Goal: Task Accomplishment & Management: Use online tool/utility

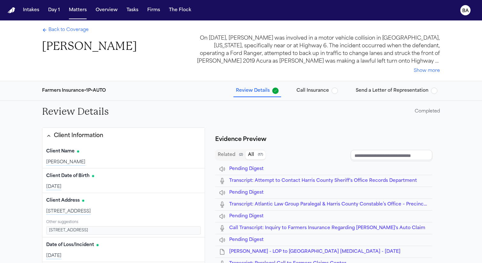
click at [244, 171] on span "Pending Digest" at bounding box center [246, 168] width 34 height 5
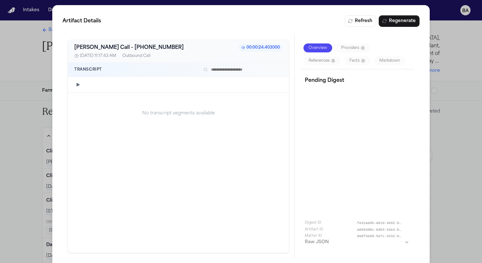
click at [81, 84] on button "button" at bounding box center [78, 85] width 8 height 8
click at [145, 85] on div at bounding box center [184, 84] width 197 height 5
click at [25, 94] on div "Artifact Details Refresh Regenerate [PERSON_NAME] Call - [PHONE_NUMBER]:00:24.4…" at bounding box center [241, 136] width 482 height 273
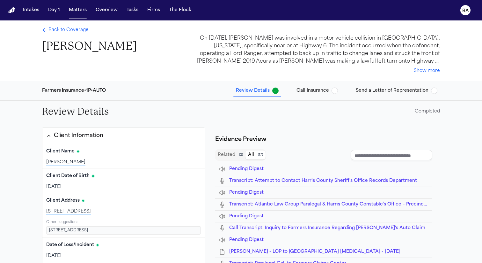
click at [62, 29] on span "Back to Coverage" at bounding box center [68, 30] width 40 height 6
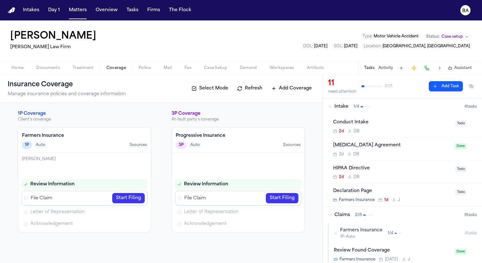
click at [345, 100] on button "Intake 1 / 4 4 task s" at bounding box center [402, 106] width 159 height 17
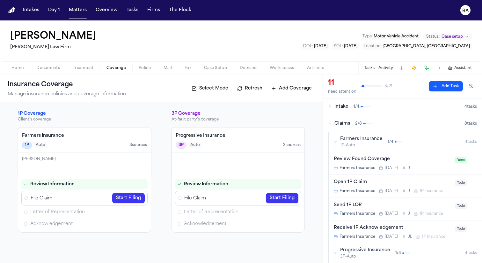
click at [359, 125] on span "2 / 8" at bounding box center [358, 123] width 7 height 5
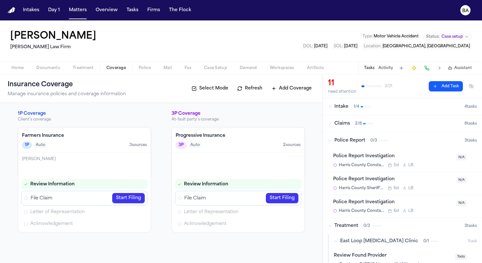
click at [358, 125] on span "2 / 8" at bounding box center [358, 123] width 7 height 5
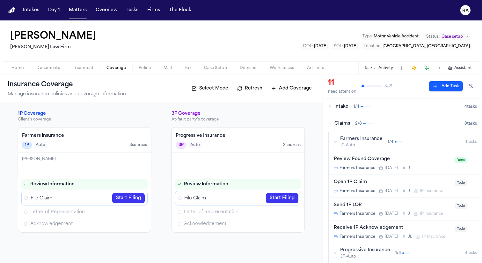
click at [360, 142] on span "Farmers Insurance" at bounding box center [361, 139] width 42 height 6
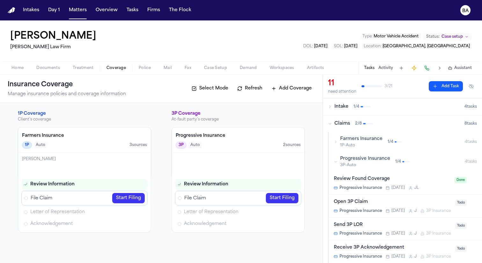
click at [360, 142] on div "Farmers Insurance 1P-Auto" at bounding box center [361, 142] width 42 height 12
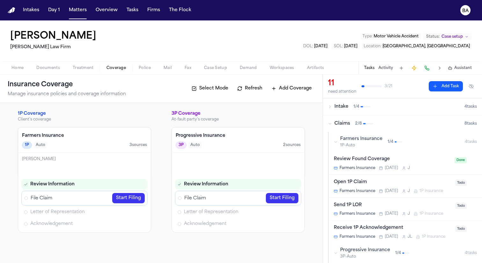
click at [382, 183] on div "Open 1P Claim" at bounding box center [393, 181] width 118 height 7
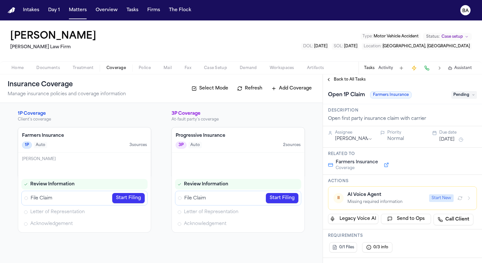
click at [467, 198] on icon "button" at bounding box center [469, 197] width 5 height 5
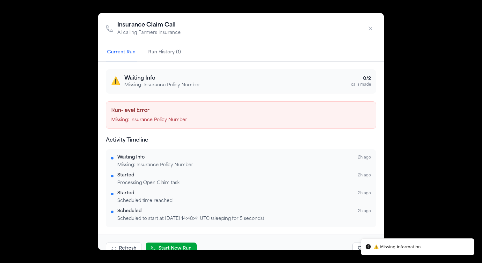
click at [124, 118] on p "Missing: Insurance Policy Number" at bounding box center [241, 120] width 260 height 6
click at [134, 114] on h4 "Run-level Error" at bounding box center [241, 111] width 260 height 8
copy h4 "Run-level Error"
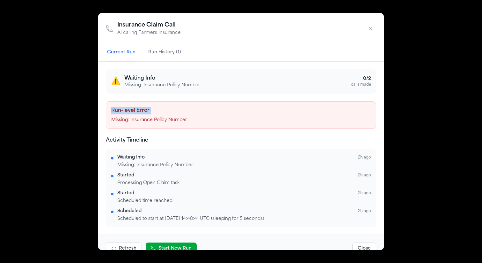
click at [70, 114] on div "Insurance Claim Call AI calling Farmers Insurance Current Run Run History (1) ⚠…" at bounding box center [241, 131] width 482 height 263
click at [374, 25] on button "button" at bounding box center [370, 28] width 11 height 11
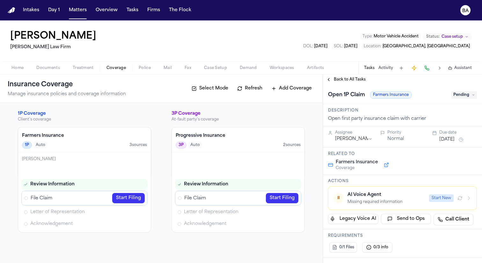
click at [121, 199] on link "Start Filing" at bounding box center [128, 198] width 33 height 10
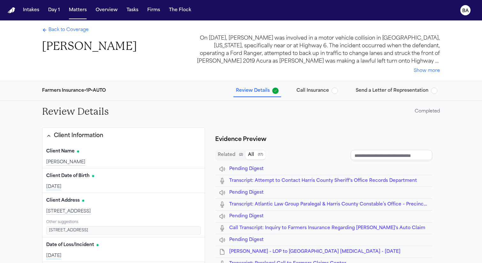
click at [307, 85] on button "Call Insurance" at bounding box center [317, 90] width 47 height 11
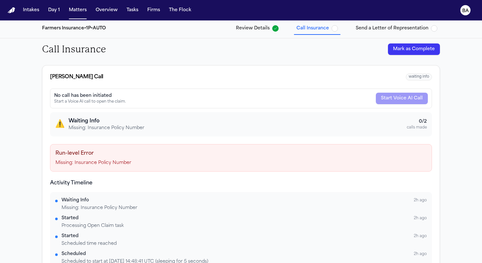
scroll to position [27, 0]
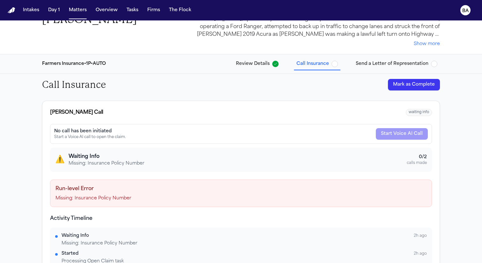
click at [378, 63] on span "Send a Letter of Representation" at bounding box center [392, 64] width 73 height 6
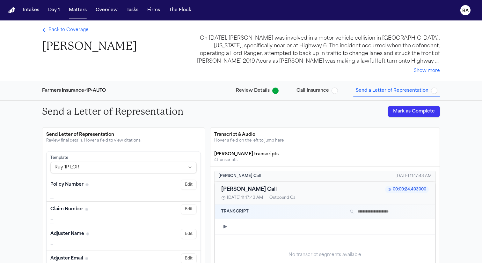
scroll to position [73, 0]
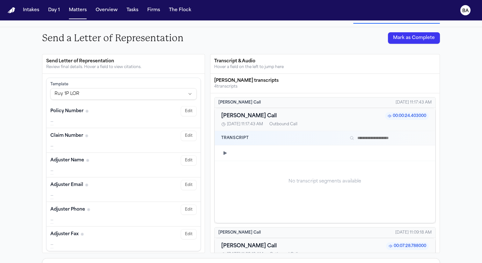
click at [223, 151] on icon "button" at bounding box center [225, 152] width 5 height 5
click at [284, 152] on div at bounding box center [331, 152] width 196 height 5
click at [225, 155] on button "button" at bounding box center [225, 153] width 8 height 8
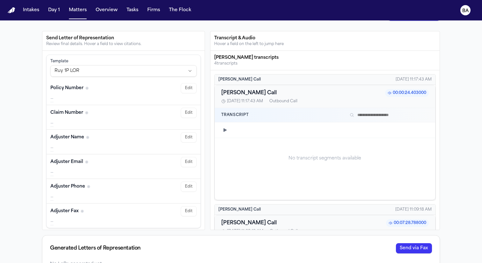
scroll to position [114, 0]
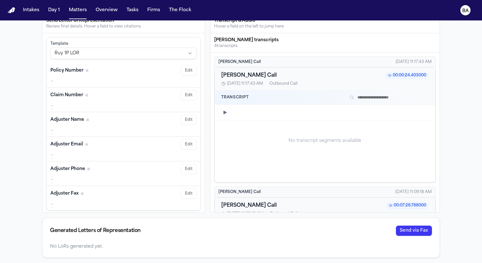
click at [391, 203] on span "00:07:28.788000" at bounding box center [407, 205] width 43 height 8
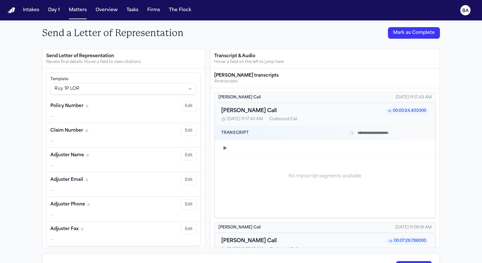
scroll to position [0, 0]
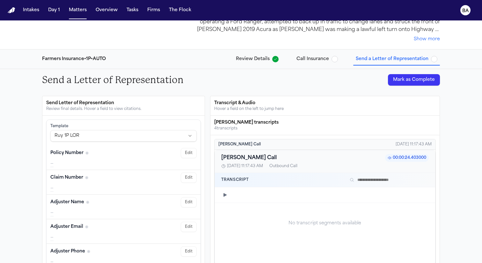
click at [231, 130] on div "4 transcript s" at bounding box center [325, 128] width 222 height 5
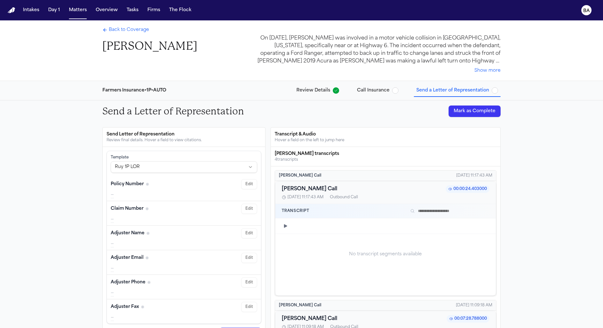
click at [104, 28] on icon "Back to Coverage" at bounding box center [104, 29] width 5 height 5
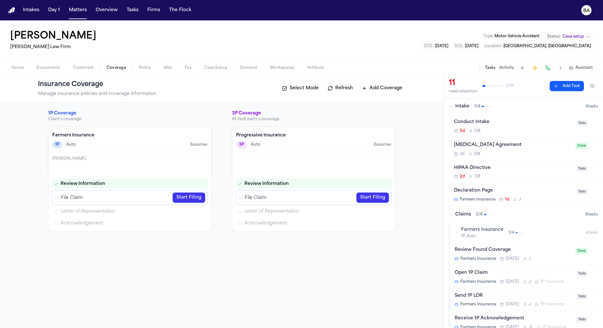
click at [459, 235] on div "Farmers Insurance 1P-Auto 1 / 4" at bounding box center [520, 233] width 131 height 12
click at [482, 262] on div "Open 1P Claim" at bounding box center [514, 273] width 118 height 7
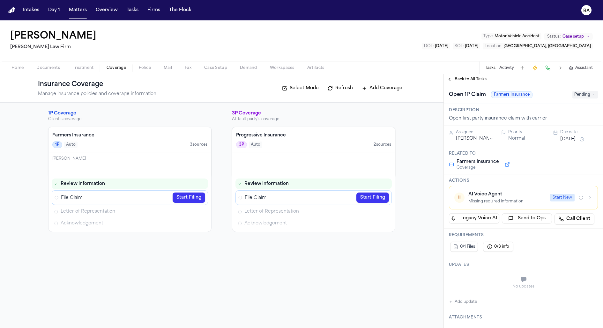
click at [482, 198] on button "⏸ AI Voice Agent Missing required information Start New" at bounding box center [523, 198] width 149 height 24
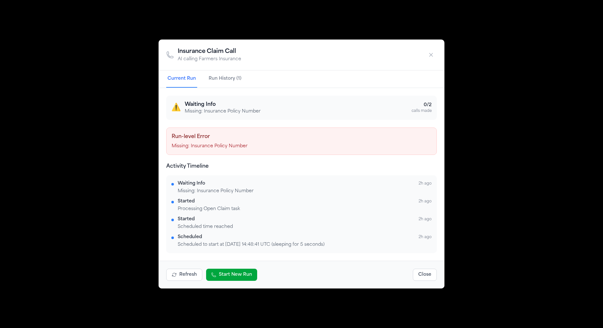
click at [202, 221] on div "Started 2h ago" at bounding box center [305, 219] width 254 height 6
click at [218, 85] on button "Run History (1)" at bounding box center [224, 78] width 35 height 17
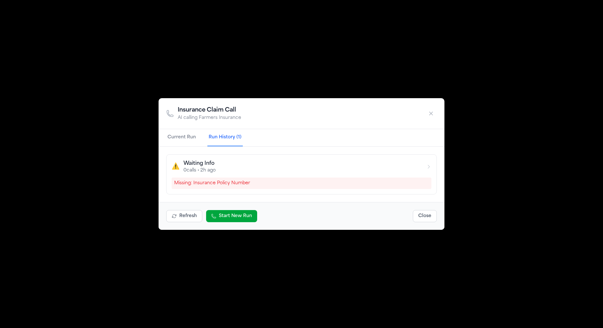
click at [215, 188] on div "Missing: Insurance Policy Number" at bounding box center [302, 183] width 260 height 11
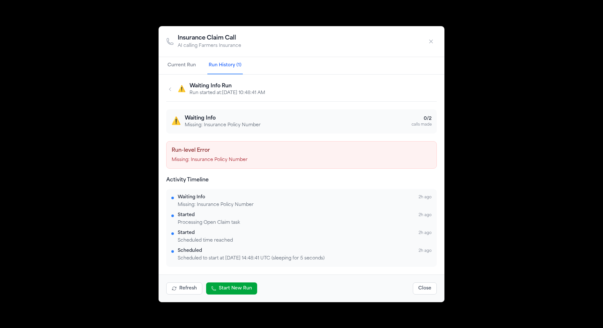
click at [170, 87] on icon "button" at bounding box center [169, 89] width 5 height 5
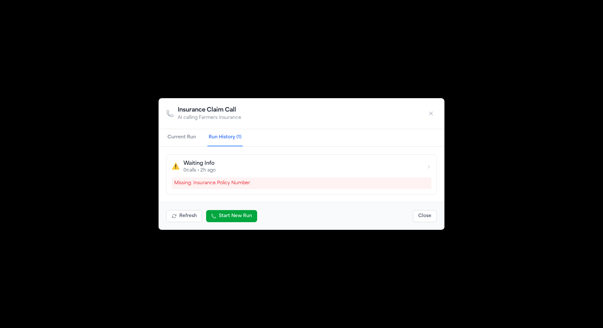
click at [223, 166] on div "⚠️ Waiting Info 0 calls • 2h ago" at bounding box center [302, 167] width 260 height 14
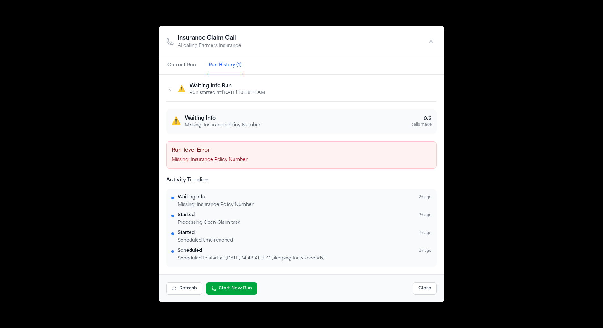
click at [172, 83] on div "⚠️ Waiting Info Run Run started at: [DATE] 10:48:41 AM" at bounding box center [301, 91] width 271 height 19
click at [186, 60] on button "Current Run" at bounding box center [181, 65] width 31 height 17
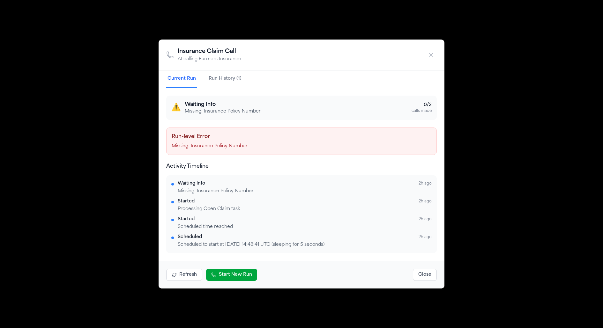
click at [446, 51] on div "Insurance Claim Call AI calling Farmers Insurance Current Run Run History (1) ⚠…" at bounding box center [301, 164] width 603 height 328
click at [433, 53] on icon "button" at bounding box center [431, 55] width 6 height 6
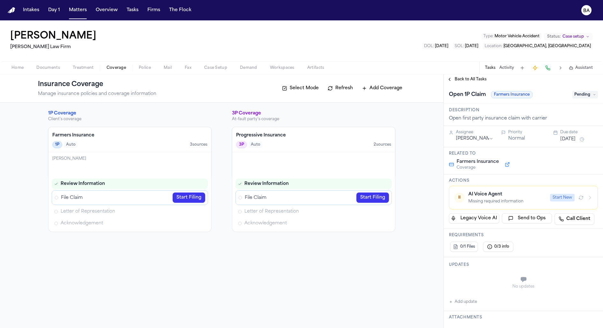
click at [187, 196] on link "Start Filing" at bounding box center [189, 198] width 33 height 10
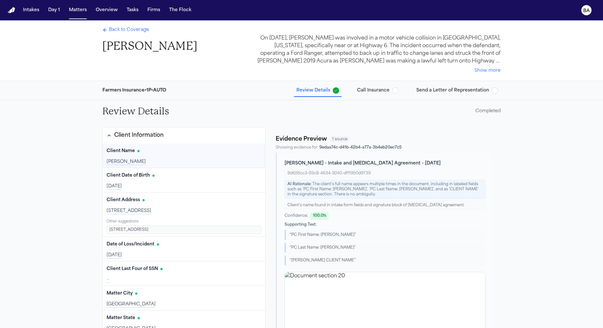
click at [370, 87] on span "Call Insurance" at bounding box center [373, 90] width 33 height 6
